Goal: Information Seeking & Learning: Learn about a topic

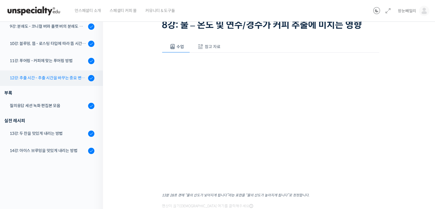
scroll to position [219, 0]
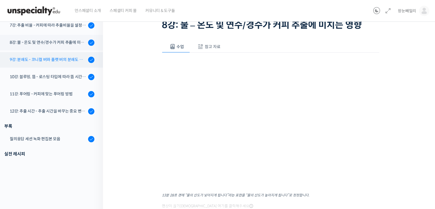
click at [52, 60] on div "9강: 분쇄도 - 코니컬 버와 플랫 버의 분쇄도 차이는 왜 추출 결과물에 영향을 미치는가" at bounding box center [48, 59] width 77 height 6
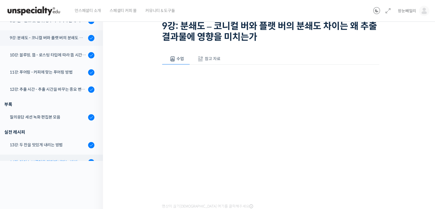
scroll to position [207, 0]
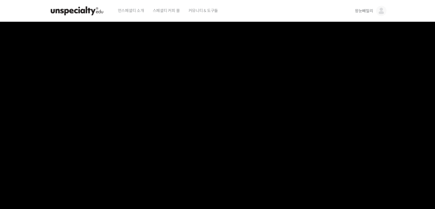
click at [93, 11] on img at bounding box center [77, 10] width 56 height 17
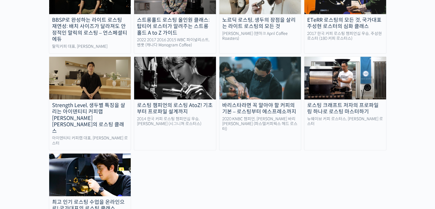
scroll to position [573, 0]
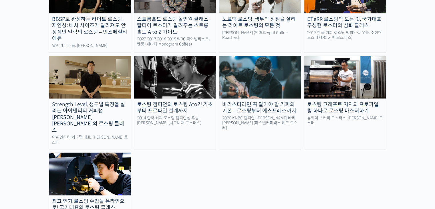
click at [104, 153] on img at bounding box center [90, 174] width 82 height 42
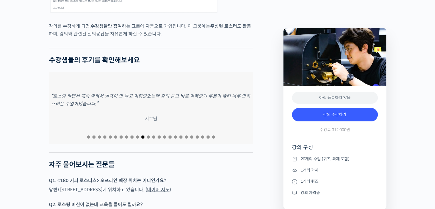
scroll to position [2119, 0]
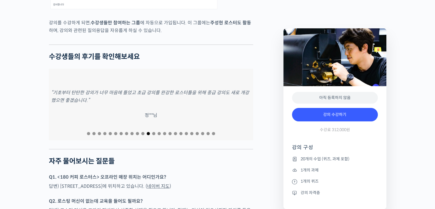
click at [89, 135] on span "Go to slide 1" at bounding box center [88, 133] width 3 height 3
click at [88, 135] on span "Go to slide 1" at bounding box center [88, 133] width 3 height 3
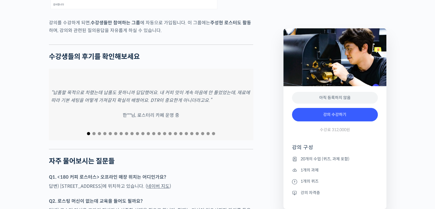
click at [86, 136] on div "“납품할 목적으로 차렸는데 납품도 못하니까 답답했어요. 내 커피 맛이 계속 마음에 안 들었었는데, 재료에 따라 기본 세팅을 어떻게 가져갈지 확…" at bounding box center [151, 105] width 204 height 72
click at [87, 135] on span "Go to slide 1" at bounding box center [88, 133] width 3 height 3
click at [93, 135] on span "Go to slide 2" at bounding box center [93, 133] width 3 height 3
click at [97, 137] on div "“커피 하는 사람이라면 주성현 로스터님 다 알잖아요. 사람 보고 구매했는데 기대했던 것보다 훨씬 좋았어요. 과제 질의응답해 주시는 것도 읽고 …" at bounding box center [151, 105] width 204 height 72
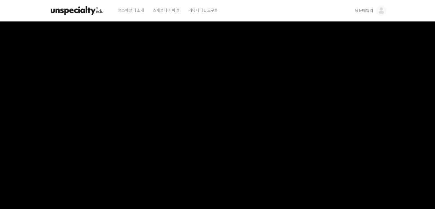
scroll to position [0, 0]
